Goal: Information Seeking & Learning: Learn about a topic

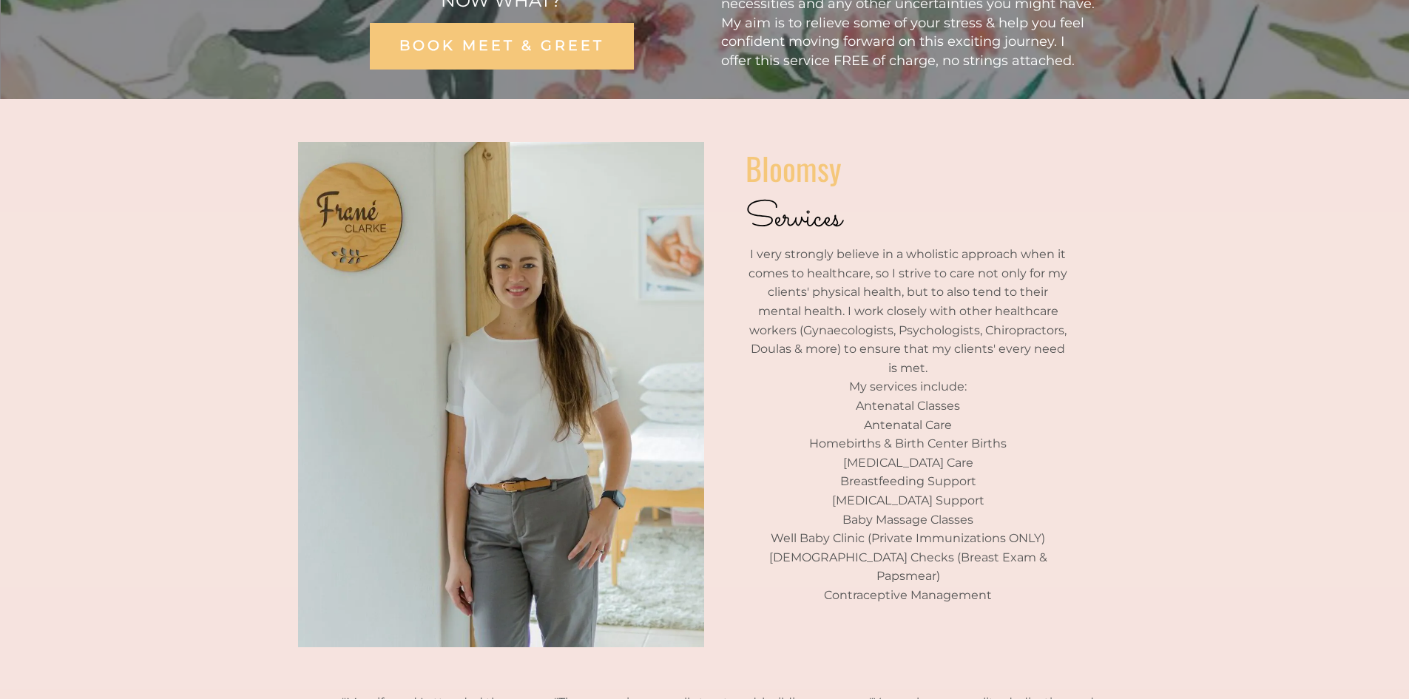
scroll to position [370, 0]
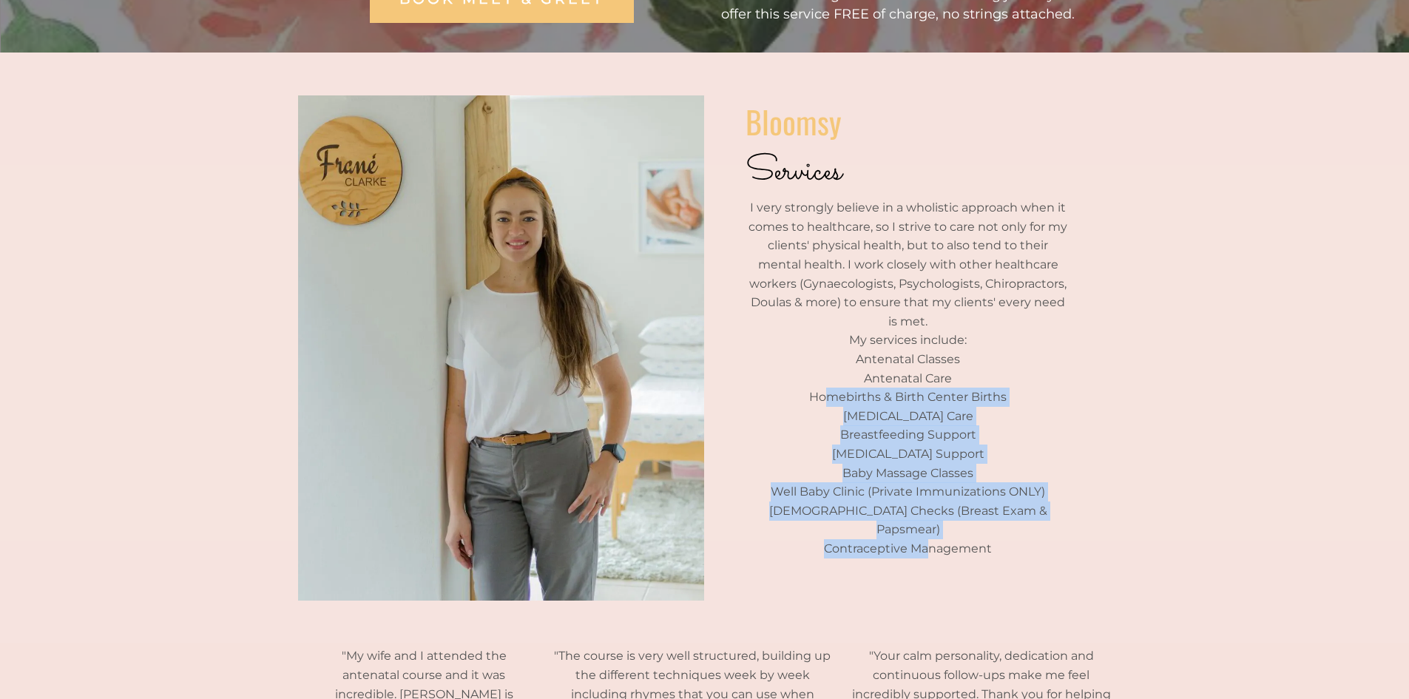
drag, startPoint x: 832, startPoint y: 379, endPoint x: 930, endPoint y: 513, distance: 166.3
click at [930, 513] on div "Bloomsy Services I very strongly believe in a wholistic approach when it comes …" at bounding box center [908, 327] width 325 height 459
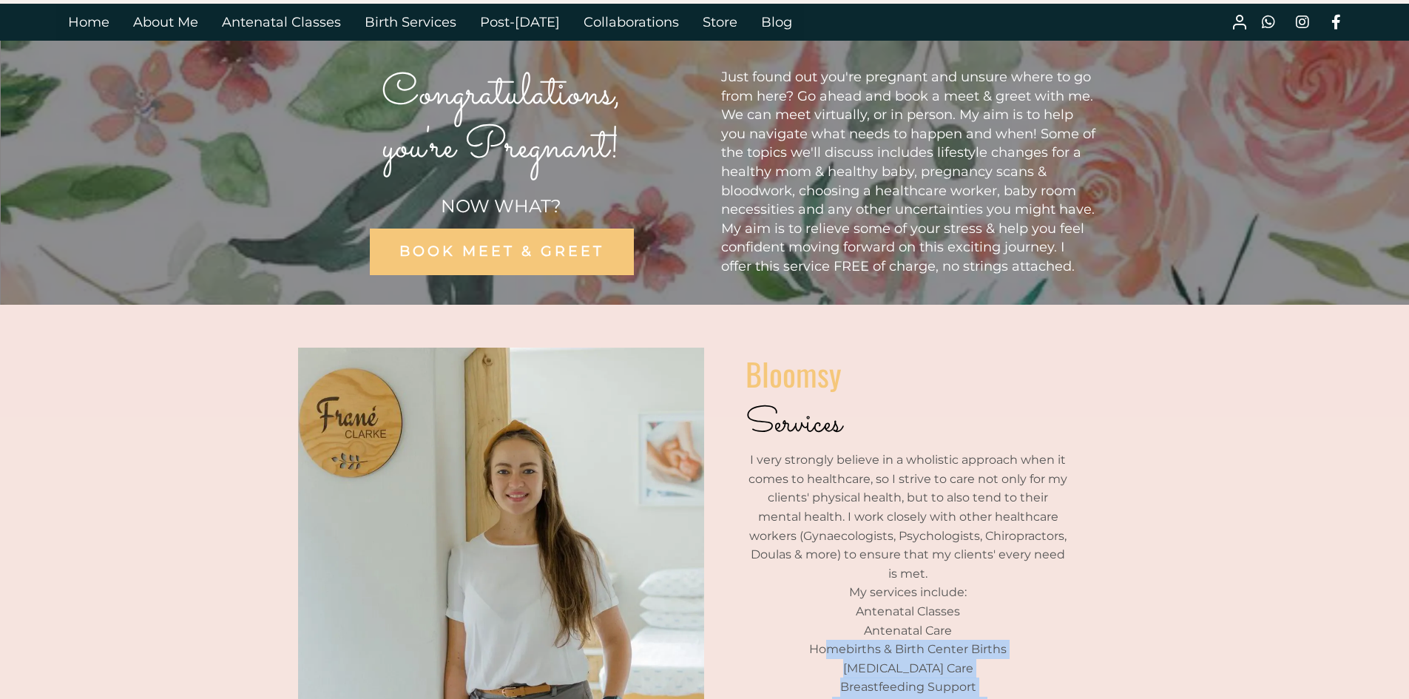
scroll to position [0, 0]
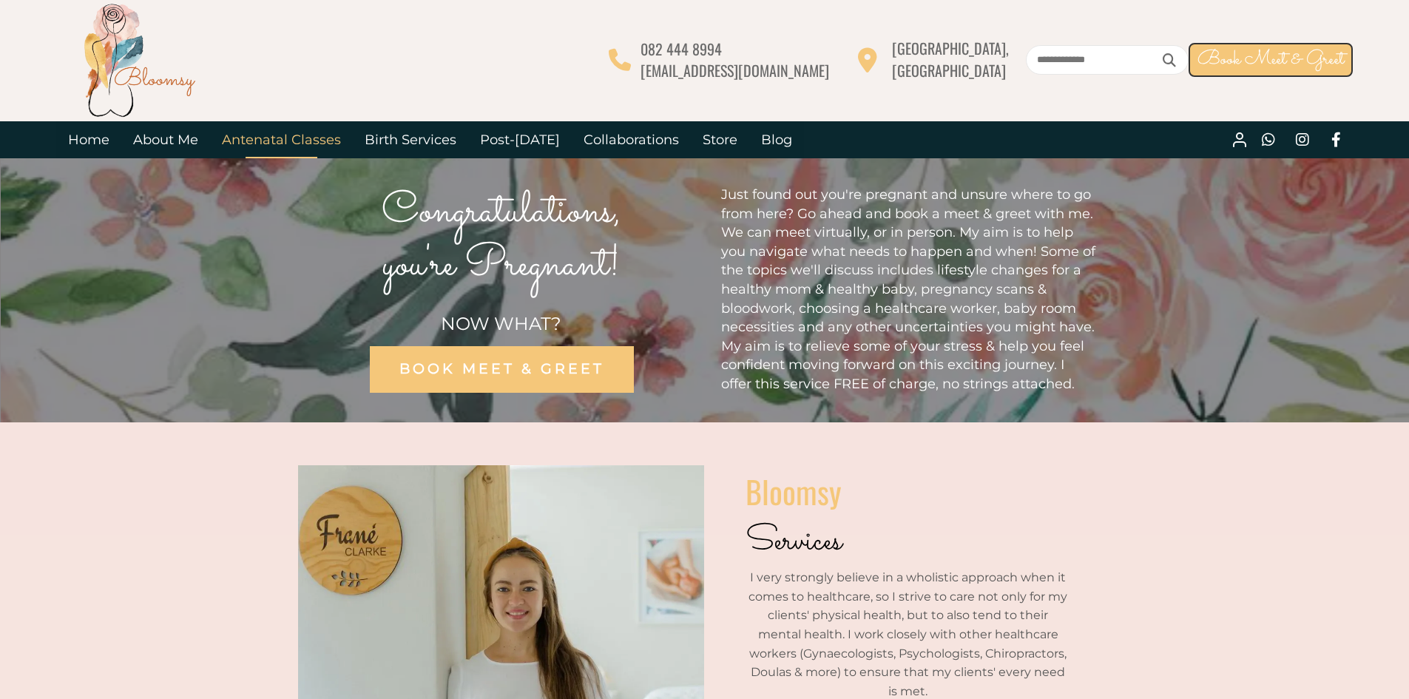
click at [274, 146] on link "Antenatal Classes" at bounding box center [281, 139] width 143 height 37
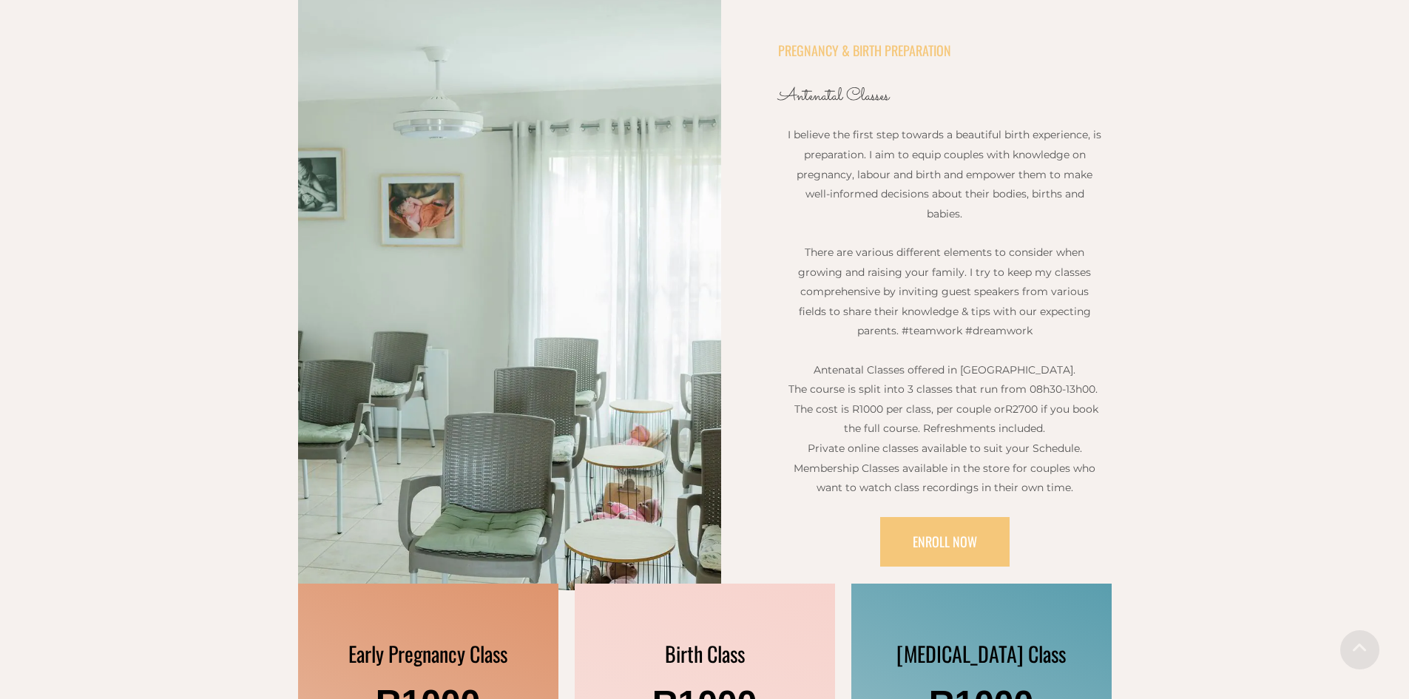
scroll to position [444, 0]
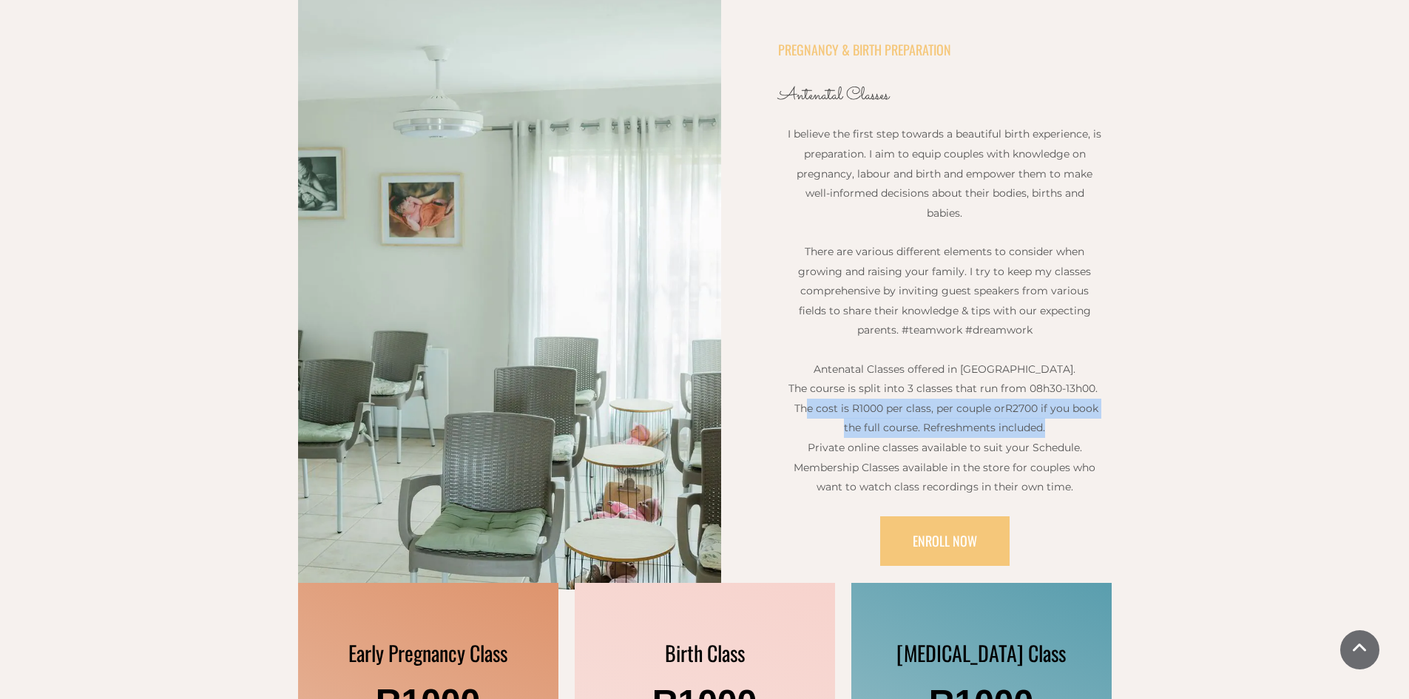
drag, startPoint x: 804, startPoint y: 406, endPoint x: 1097, endPoint y: 428, distance: 293.7
click at [1097, 428] on p "The course is split into 3 classes that run from 08h30-13h00. The cost is R1000…" at bounding box center [944, 408] width 317 height 59
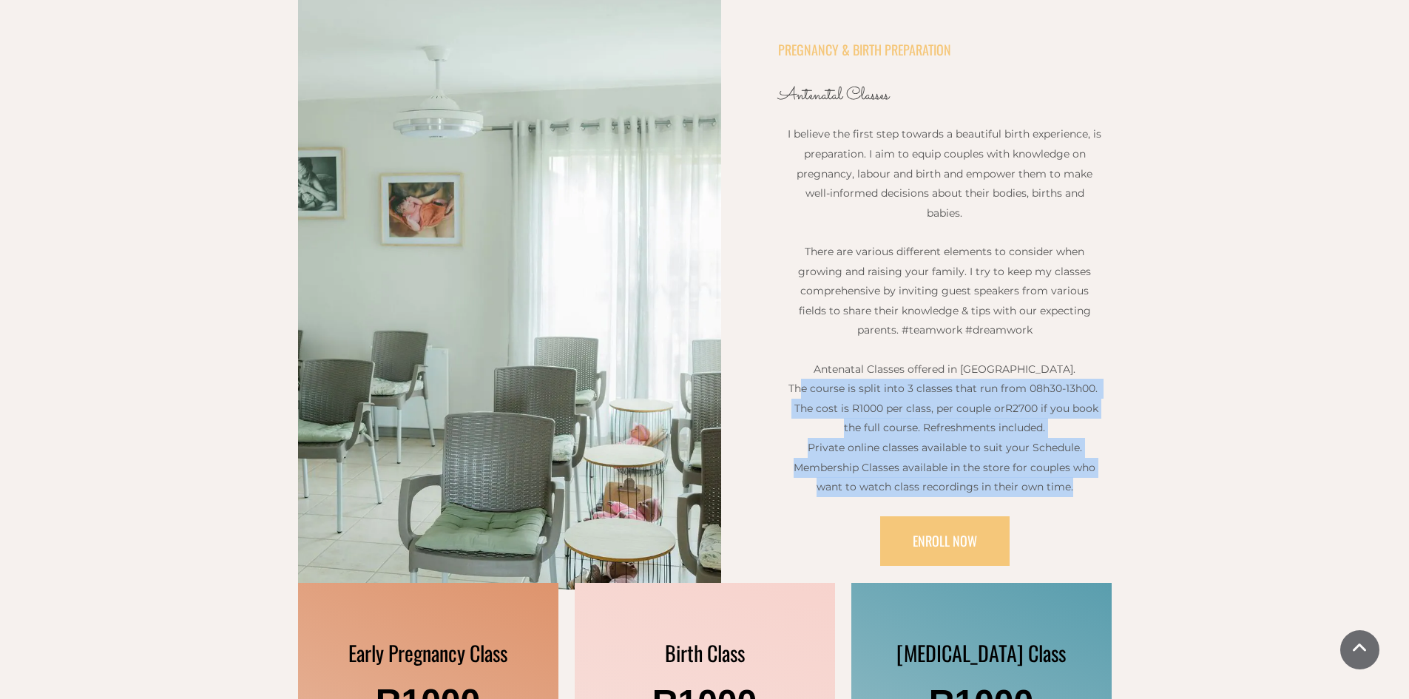
drag, startPoint x: 803, startPoint y: 391, endPoint x: 1086, endPoint y: 482, distance: 296.6
click at [1086, 482] on div "I believe the first step towards a beautiful birth experience, is preparation. …" at bounding box center [944, 310] width 317 height 372
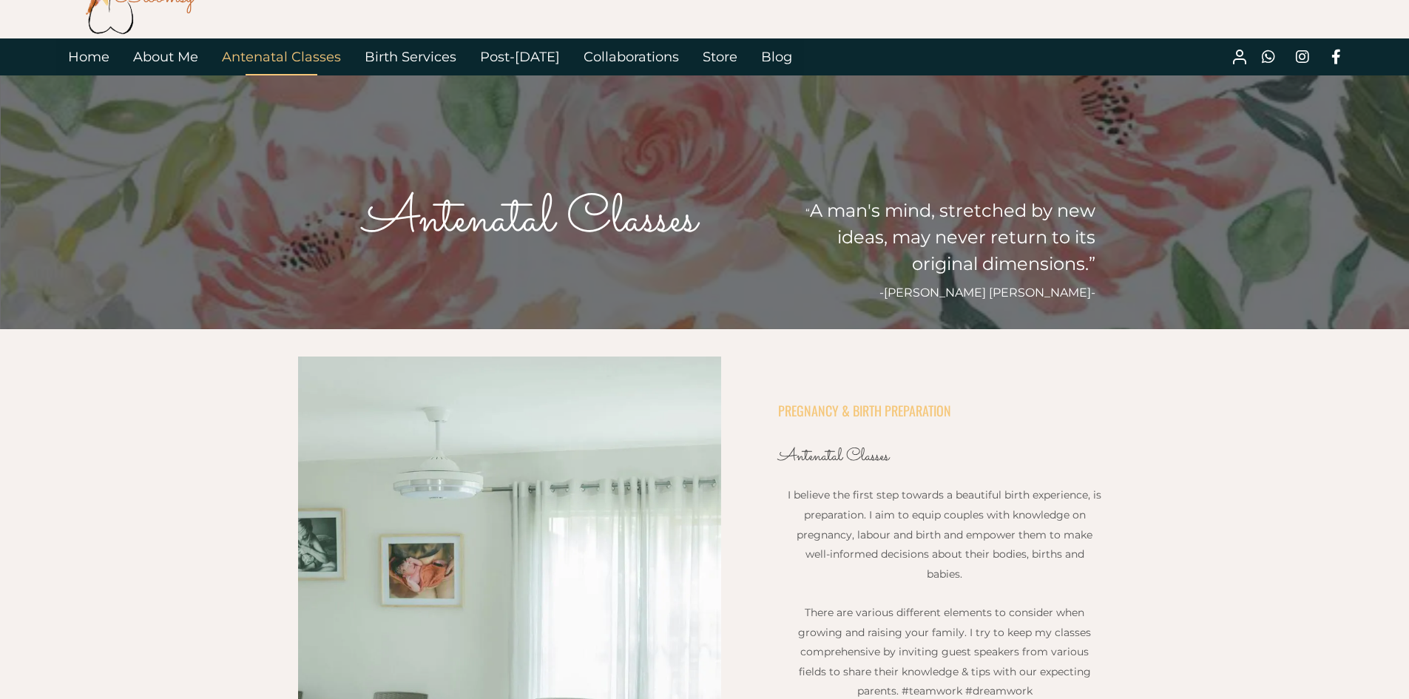
scroll to position [0, 0]
